Goal: Complete application form: Complete application form

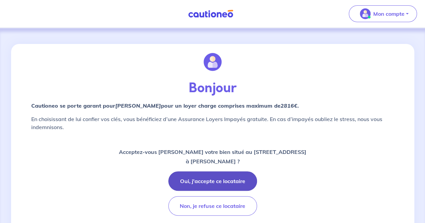
click at [209, 179] on button "Oui, j'accepte ce locataire" at bounding box center [212, 181] width 89 height 19
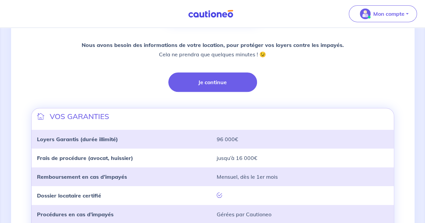
scroll to position [150, 0]
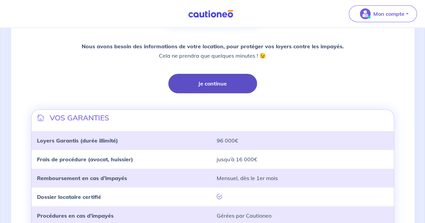
click at [203, 79] on button "Je continue" at bounding box center [212, 83] width 89 height 19
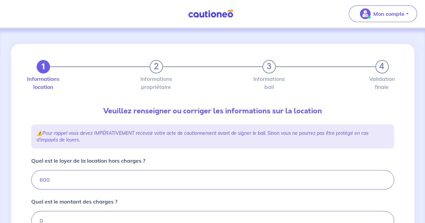
type input "600"
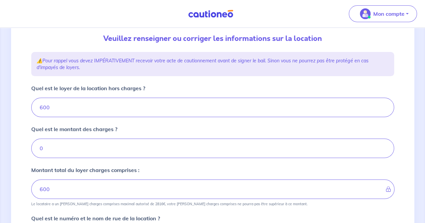
scroll to position [74, 0]
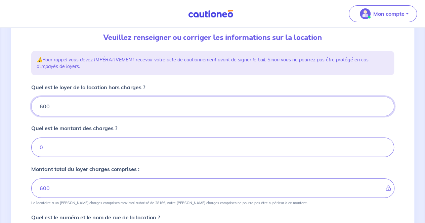
click at [157, 105] on input "600" at bounding box center [212, 106] width 363 height 19
type input "11"
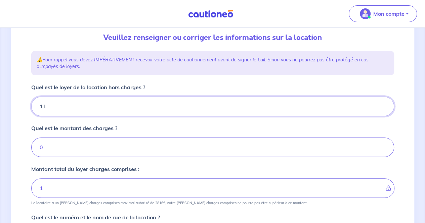
type input "11"
type input "1190"
type input "1"
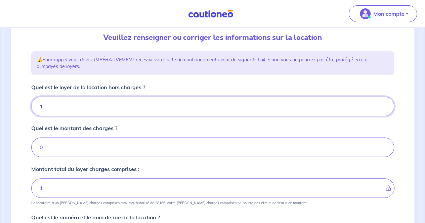
type input "19"
type input "10"
type input "100"
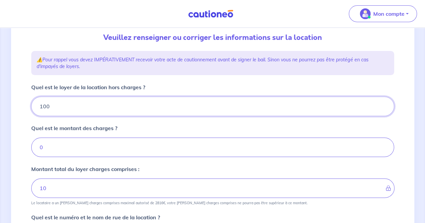
type input "100"
type input "1000"
type input "19"
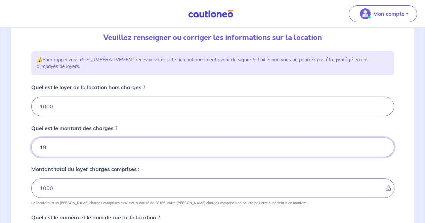
type input "1001"
type input "190"
type input "1190"
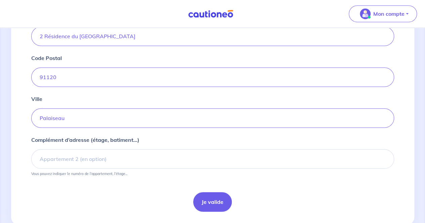
scroll to position [277, 0]
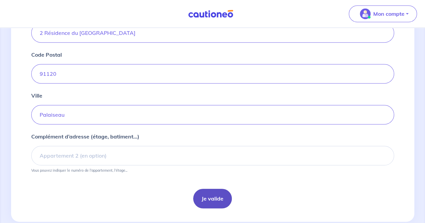
type input "190"
click at [210, 197] on button "Je valide" at bounding box center [212, 198] width 39 height 19
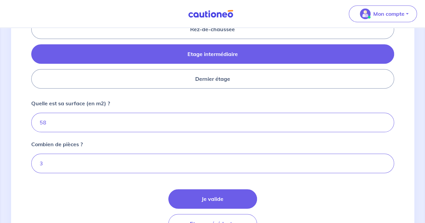
scroll to position [313, 0]
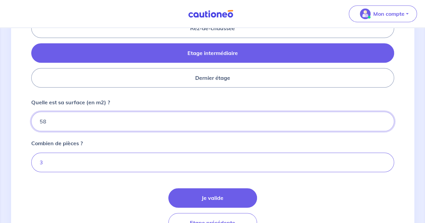
click at [173, 120] on input "58" at bounding box center [212, 121] width 363 height 19
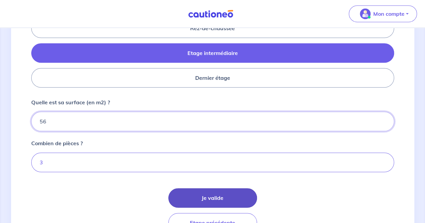
type input "56"
click at [206, 196] on button "Je valide" at bounding box center [212, 197] width 89 height 19
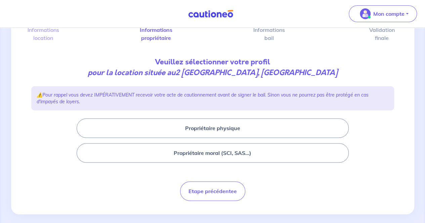
scroll to position [51, 0]
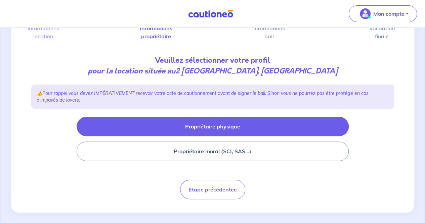
click at [220, 133] on button "Propriétaire physique" at bounding box center [213, 126] width 272 height 19
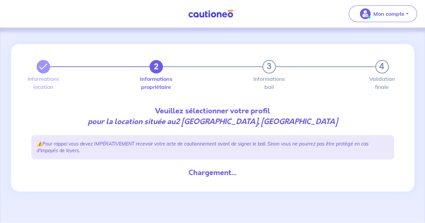
scroll to position [0, 0]
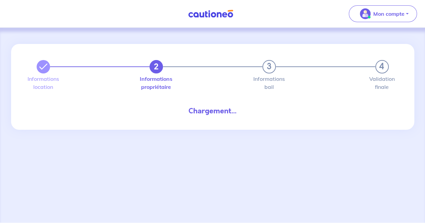
select select "FR"
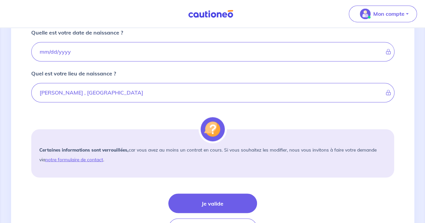
scroll to position [482, 0]
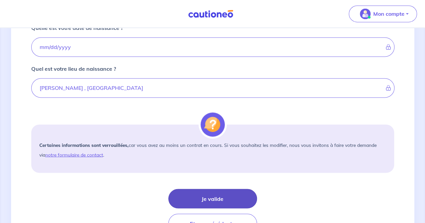
click at [198, 196] on button "Je valide" at bounding box center [212, 198] width 89 height 19
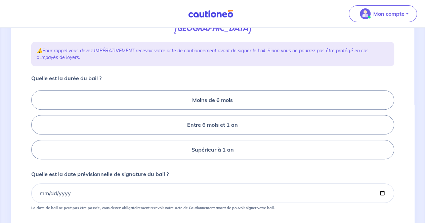
scroll to position [112, 0]
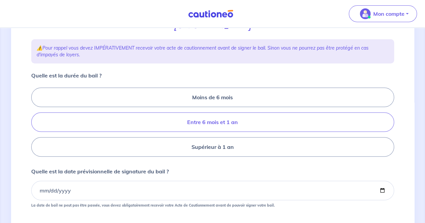
click at [228, 126] on label "Entre 6 mois et 1 an" at bounding box center [212, 121] width 363 height 19
click at [36, 125] on input "Entre 6 mois et 1 an" at bounding box center [33, 122] width 4 height 4
radio input "true"
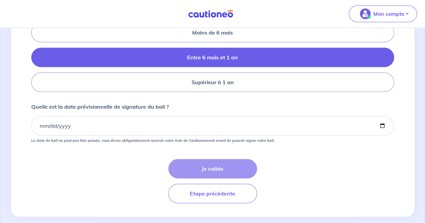
scroll to position [185, 0]
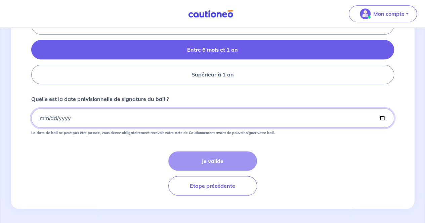
click at [82, 119] on input "Quelle est la date prévisionnelle de signature du bail ?" at bounding box center [212, 117] width 363 height 19
click at [383, 116] on input "Quelle est la date prévisionnelle de signature du bail ?" at bounding box center [212, 117] width 363 height 19
type input "[DATE]"
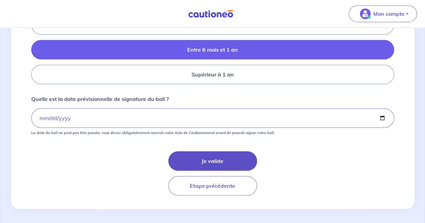
click at [216, 162] on button "Je valide" at bounding box center [212, 160] width 89 height 19
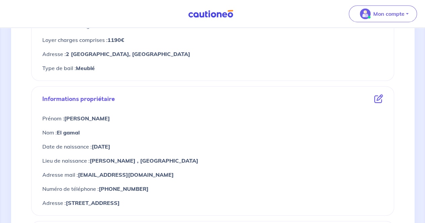
scroll to position [183, 0]
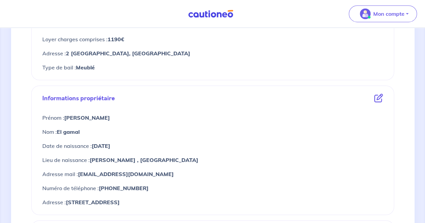
click at [379, 99] on icon at bounding box center [378, 98] width 9 height 9
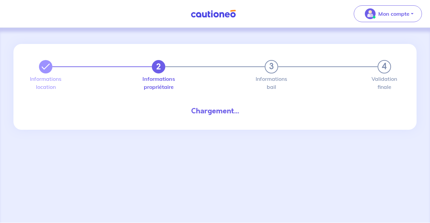
select select "FR"
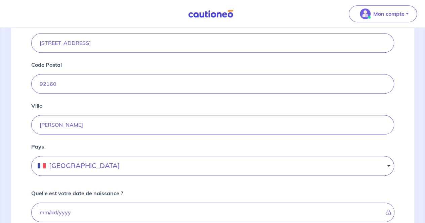
scroll to position [519, 0]
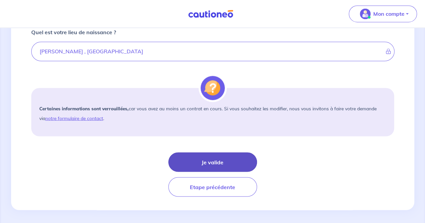
click at [186, 153] on button "Je valide" at bounding box center [212, 161] width 89 height 19
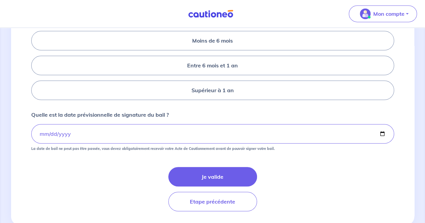
scroll to position [168, 0]
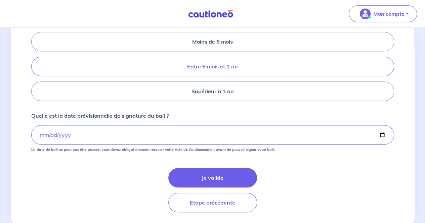
click at [210, 65] on label "Entre 6 mois et 1 an" at bounding box center [212, 66] width 363 height 19
click at [36, 65] on input "Entre 6 mois et 1 an" at bounding box center [33, 66] width 4 height 4
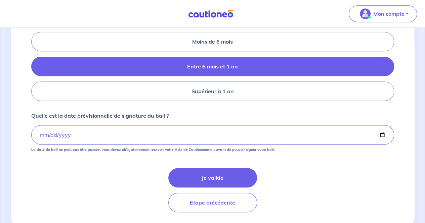
radio input "true"
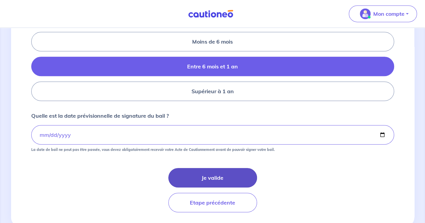
click at [210, 175] on button "Je valide" at bounding box center [212, 177] width 89 height 19
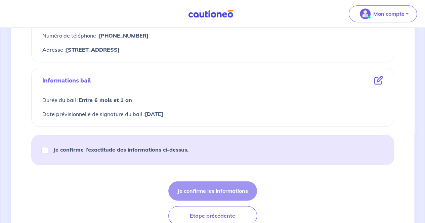
scroll to position [352, 0]
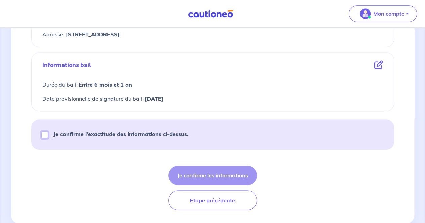
click at [42, 135] on input "Je confirme l’exactitude des informations ci-dessus." at bounding box center [44, 135] width 7 height 7
checkbox input "true"
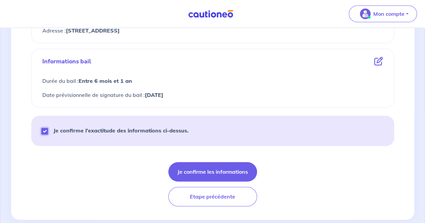
scroll to position [363, 0]
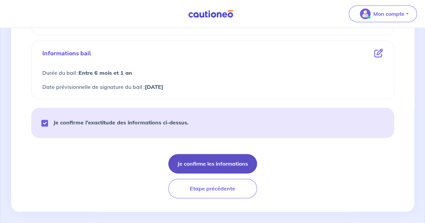
click at [216, 161] on button "Je confirme les informations" at bounding box center [212, 163] width 89 height 19
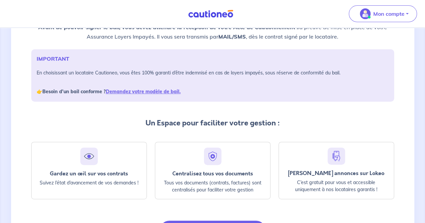
scroll to position [125, 0]
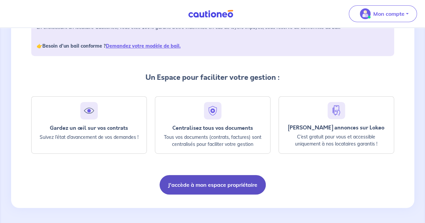
click at [199, 185] on button "J'accède à mon espace propriétaire" at bounding box center [212, 184] width 106 height 19
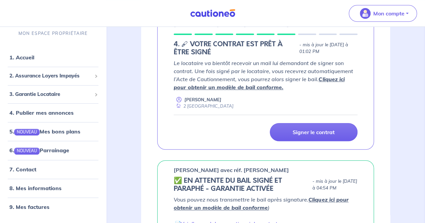
scroll to position [98, 0]
